Goal: Transaction & Acquisition: Purchase product/service

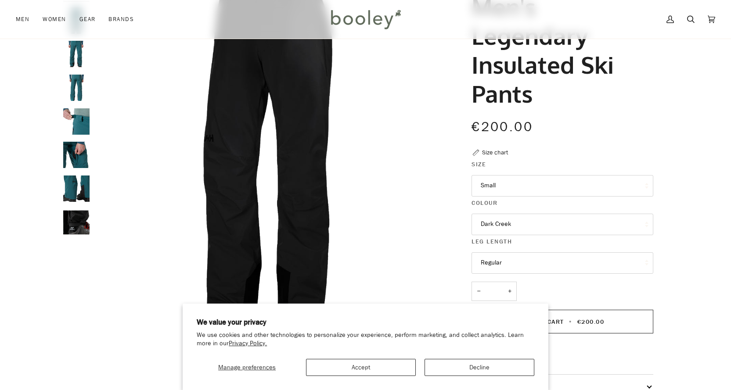
click at [542, 188] on button "Small" at bounding box center [563, 186] width 182 height 22
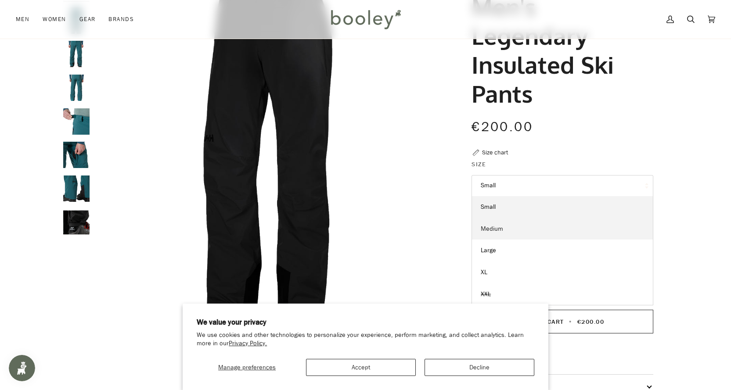
click at [501, 229] on span "Medium" at bounding box center [492, 229] width 22 height 8
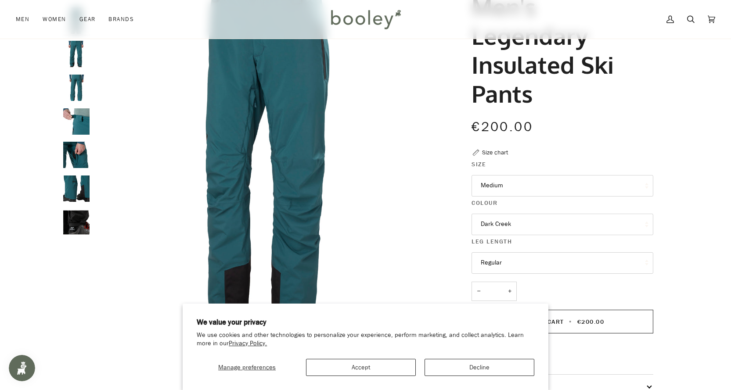
click at [523, 223] on button "Dark Creek" at bounding box center [563, 225] width 182 height 22
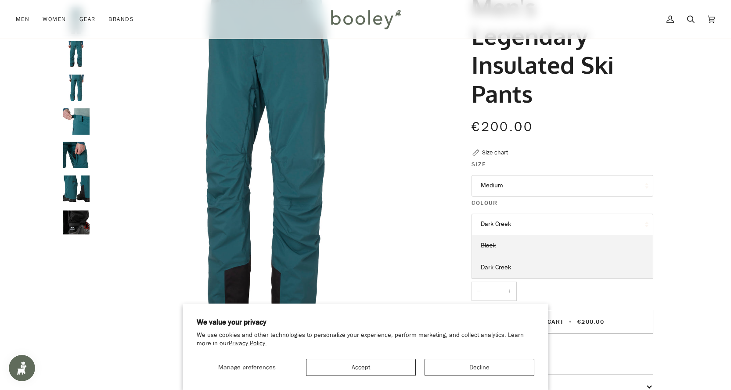
click at [495, 255] on link "Black" at bounding box center [562, 246] width 181 height 22
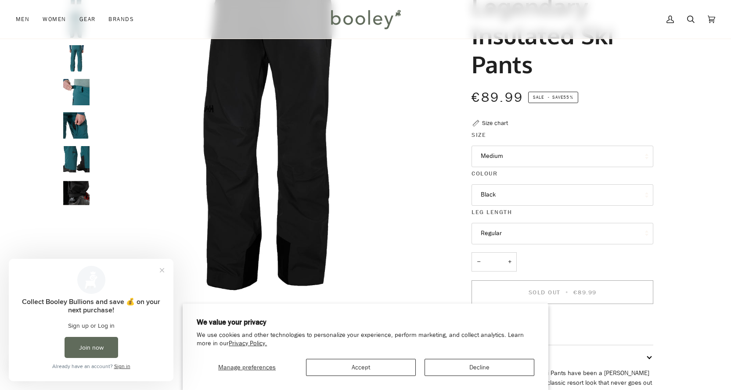
scroll to position [132, 0]
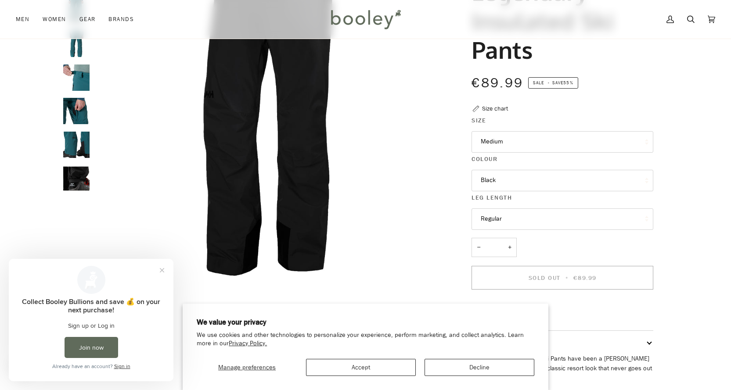
click at [516, 213] on button "Regular" at bounding box center [563, 220] width 182 height 22
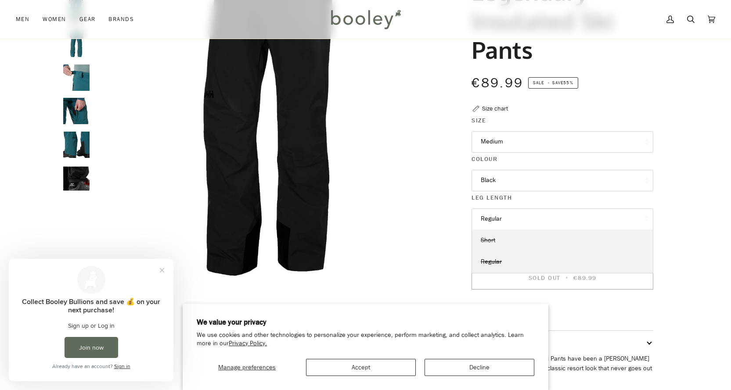
click at [490, 242] on span "Short" at bounding box center [488, 240] width 14 height 8
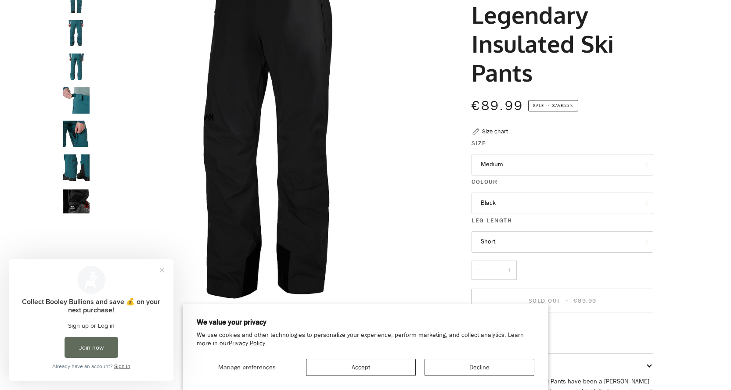
scroll to position [176, 0]
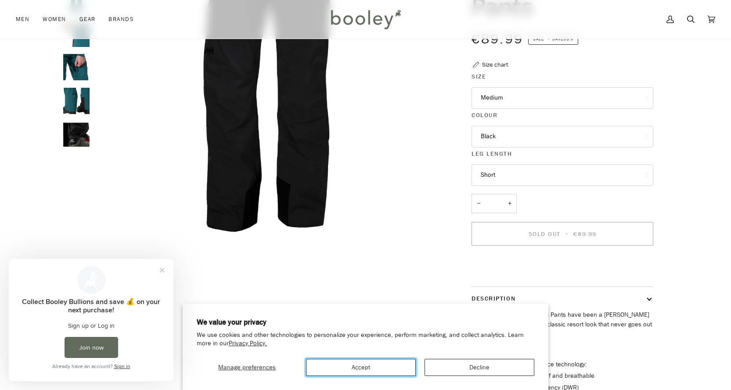
click at [385, 369] on button "Accept" at bounding box center [361, 367] width 110 height 17
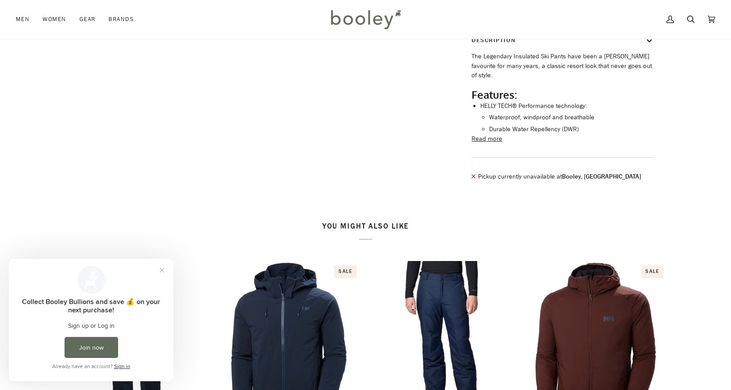
scroll to position [439, 0]
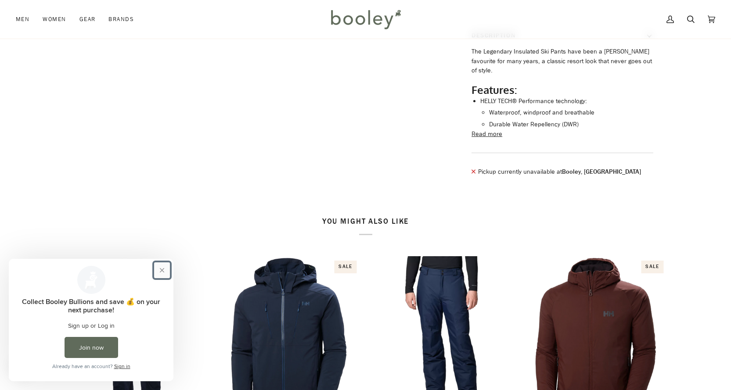
click at [161, 265] on button "Close prompt" at bounding box center [162, 271] width 16 height 16
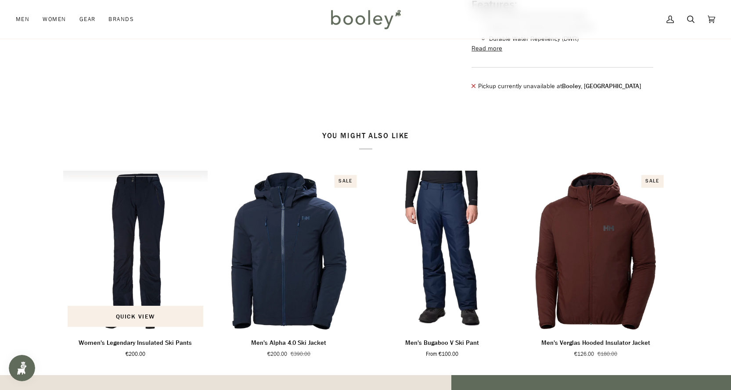
scroll to position [659, 0]
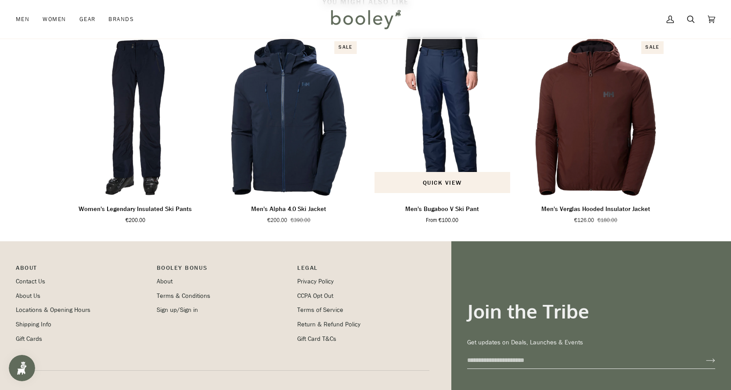
click at [460, 214] on p "Men's Bugaboo V Ski Pant" at bounding box center [442, 210] width 74 height 10
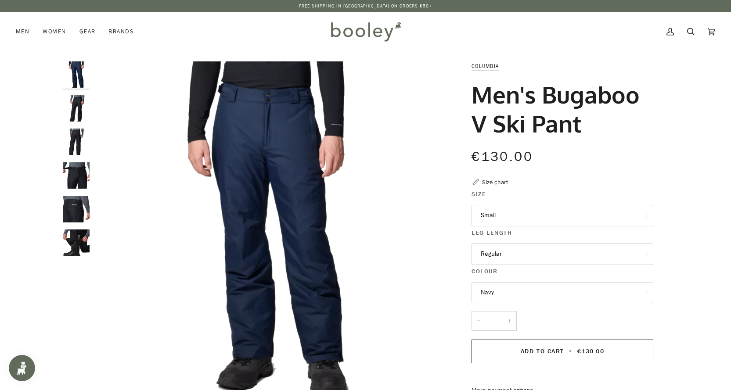
click at [69, 171] on img "Columbia Men's Bugaboo V Ski Pant Black - Booley Galway" at bounding box center [76, 175] width 26 height 26
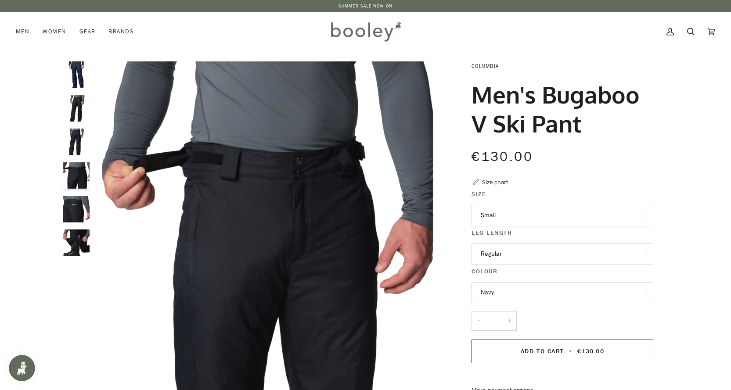
click at [490, 66] on link "Columbia" at bounding box center [485, 65] width 27 height 7
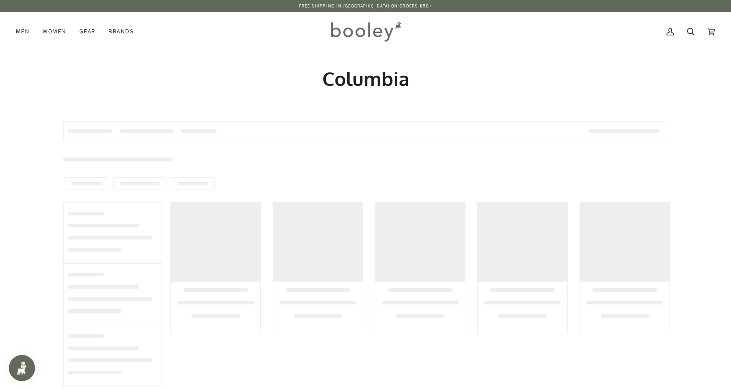
type input "********"
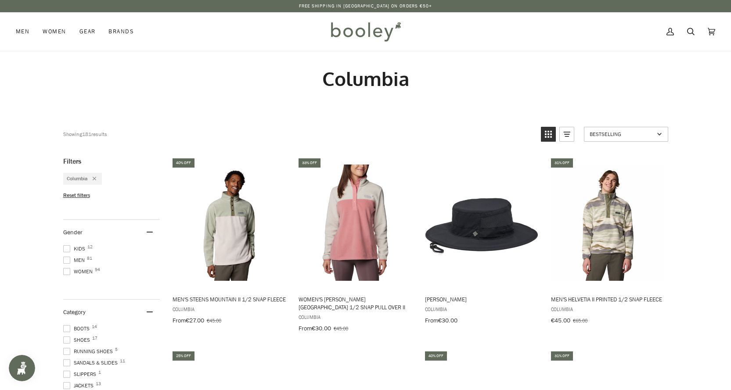
click at [96, 178] on icon "Remove filter: Columbia" at bounding box center [95, 179] width 4 height 4
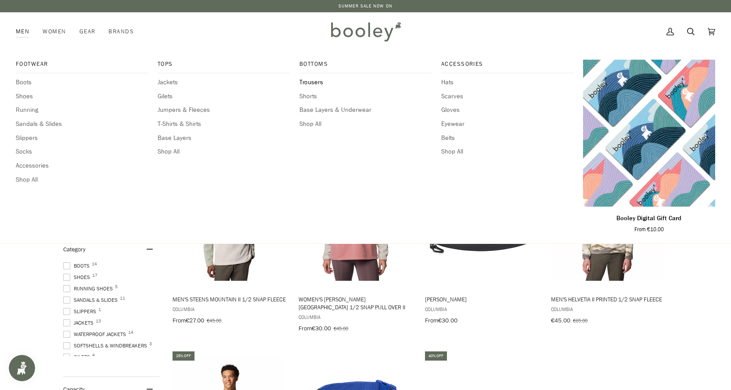
click at [320, 84] on span "Trousers" at bounding box center [366, 83] width 132 height 10
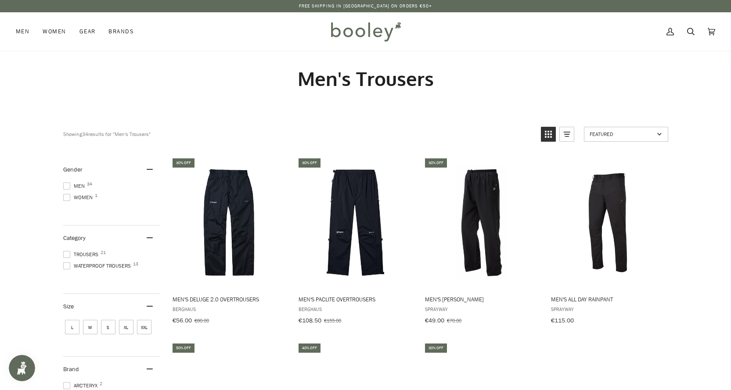
click at [68, 185] on span at bounding box center [66, 186] width 7 height 7
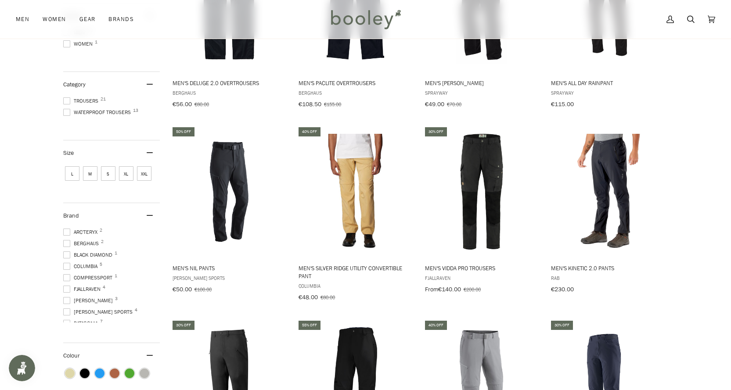
scroll to position [220, 0]
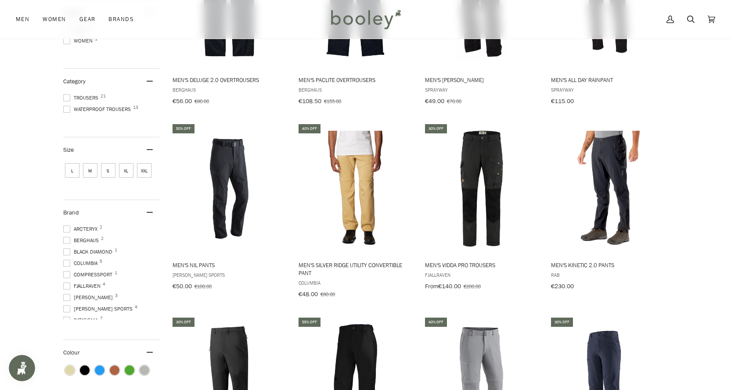
click at [67, 294] on span at bounding box center [66, 297] width 7 height 7
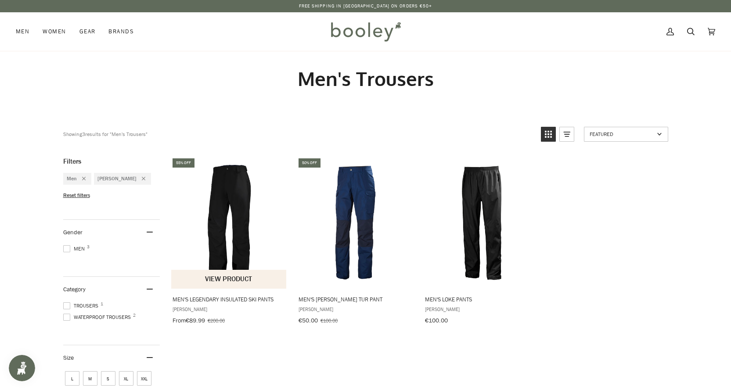
click at [208, 300] on span "Men's Legendary Insulated Ski Pants" at bounding box center [230, 300] width 114 height 8
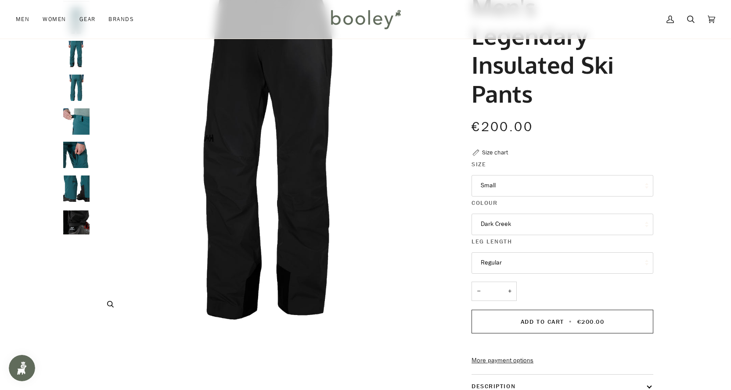
scroll to position [44, 0]
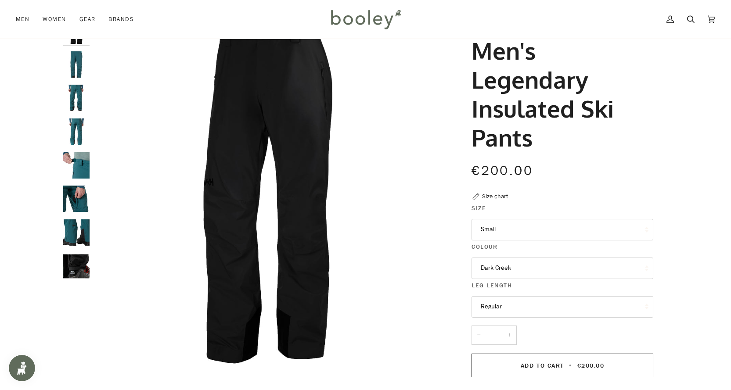
click at [507, 273] on button "Dark Creek" at bounding box center [563, 269] width 182 height 22
click at [447, 276] on div "[PERSON_NAME] Men's Legendary Insulated Ski Pants €200.00 Sale • Save Size char…" at bounding box center [554, 304] width 227 height 573
click at [495, 307] on button "Regular" at bounding box center [563, 307] width 182 height 22
click at [491, 307] on button "Regular" at bounding box center [563, 307] width 182 height 22
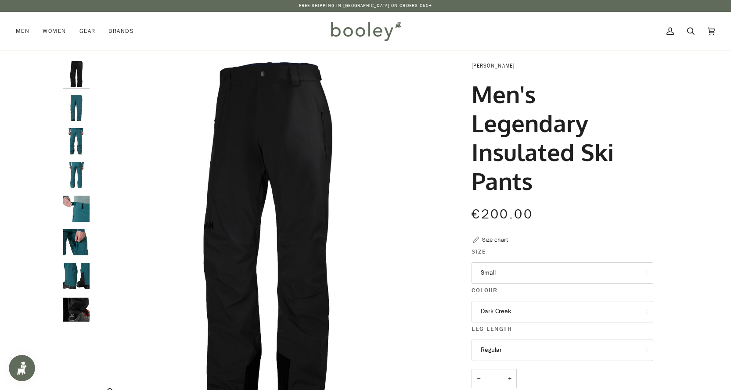
scroll to position [0, 0]
